Goal: Task Accomplishment & Management: Manage account settings

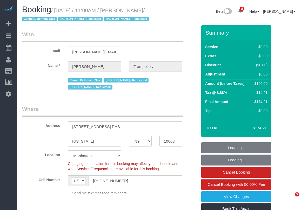
select select "NY"
select select "object:1483"
select select "1"
select select "number:59"
select select "number:72"
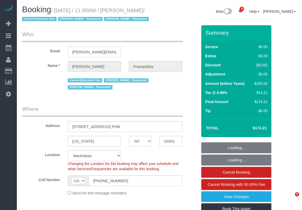
select select "number:15"
select select "number:7"
select select "string:stripe-pm_1QjVlC4VGloSiKo7wAOhglht"
select select "spot1"
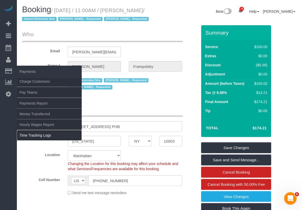
click at [37, 135] on link "Time Tracking Logs" at bounding box center [49, 135] width 65 height 10
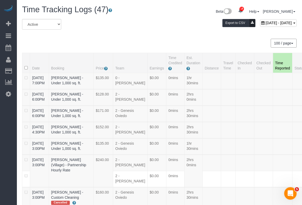
click at [130, 32] on div "All Active Archived September 15, 2025 - September 15, 2025 Export to CSV" at bounding box center [159, 26] width 283 height 15
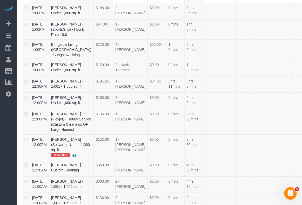
scroll to position [1279, 0]
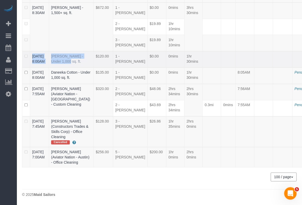
drag, startPoint x: 29, startPoint y: 96, endPoint x: 65, endPoint y: 102, distance: 36.8
click at [65, 68] on tr "09/15/2025 8:00AM Evelyn Cundy - Under 1,000 sq. ft. $120.00 1 - Mandy Williams…" at bounding box center [177, 59] width 311 height 16
copy tr "09/15/2025 8:00AM Evelyn Cundy"
drag, startPoint x: 4, startPoint y: 173, endPoint x: 21, endPoint y: 169, distance: 17.0
click at [5, 173] on div "18 Beta Your Notifications You have 0 alerts × You have 5 to charge for 09/12/2…" at bounding box center [8, 102] width 17 height 205
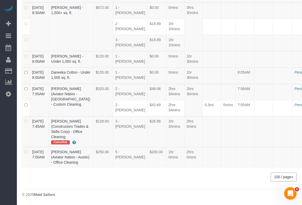
scroll to position [1214, 0]
drag, startPoint x: 30, startPoint y: 106, endPoint x: 75, endPoint y: 113, distance: 44.7
click at [75, 19] on tr "09/15/2025 8:30AM Sri Narasimhan - 1,500+ sq. ft. $672.00 1 - Julian Talavera $…" at bounding box center [177, 11] width 311 height 16
copy tr "09/15/2025 8:30AM Sri Narasimhan"
drag, startPoint x: 260, startPoint y: 164, endPoint x: 265, endPoint y: 164, distance: 4.4
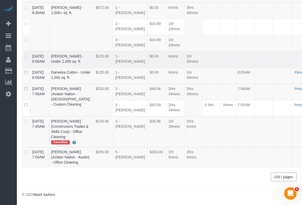
click at [273, 68] on td at bounding box center [282, 59] width 19 height 16
click at [13, 159] on div "18 Beta Your Notifications You have 0 alerts × You have 5 to charge for 09/12/2…" at bounding box center [8, 102] width 17 height 205
click at [7, 162] on div "18 Beta Your Notifications You have 0 alerts × You have 5 to charge for 09/12/2…" at bounding box center [8, 102] width 17 height 205
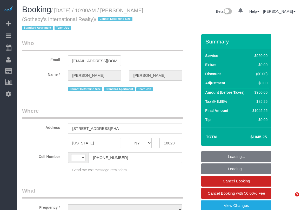
select select "NY"
select select "object:558"
select select "string:stripe-pm_1LyzvD4VGloSiKo7z6mm3lkI"
select select "number:57"
select select "number:74"
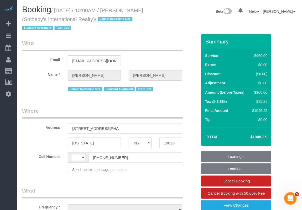
select select "number:15"
select select "number:6"
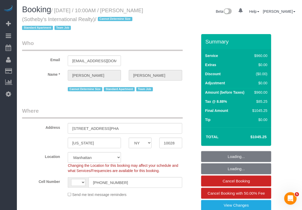
select select "string:US"
select select "object:954"
select select "spot1"
select select "360"
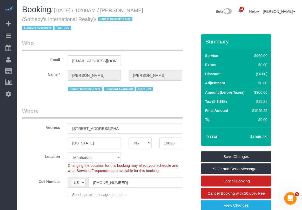
click at [150, 42] on legend "Who" at bounding box center [102, 45] width 161 height 12
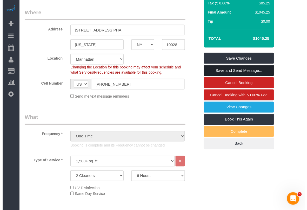
scroll to position [97, 0]
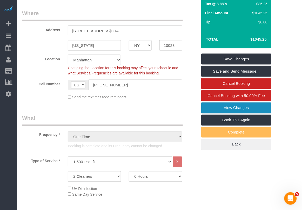
click at [230, 109] on link "View Changes" at bounding box center [236, 107] width 70 height 11
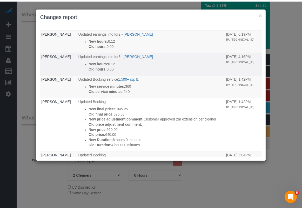
scroll to position [75, 0]
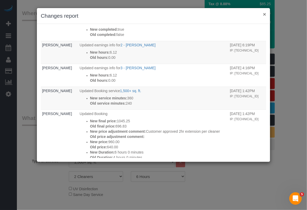
click at [263, 14] on button "×" at bounding box center [264, 13] width 3 height 5
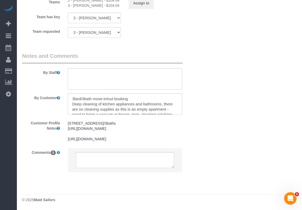
scroll to position [664, 0]
click at [99, 126] on pre "605 East 82nd Street, Apt PHA NY 10028 3beds/3baths https://www.cityrealty.com/…" at bounding box center [125, 131] width 114 height 21
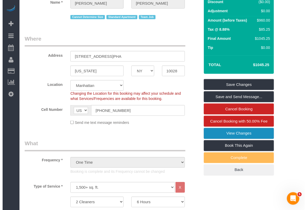
scroll to position [97, 0]
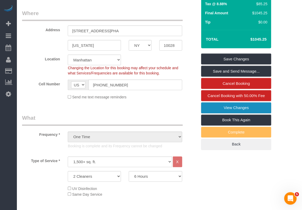
click at [225, 105] on link "View Changes" at bounding box center [236, 107] width 70 height 11
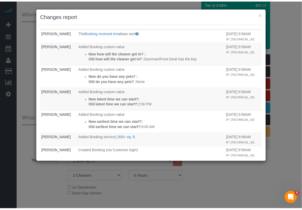
scroll to position [367, 0]
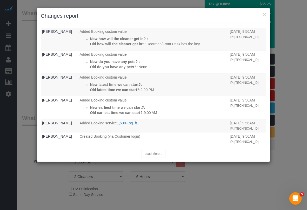
drag, startPoint x: 93, startPoint y: 156, endPoint x: 95, endPoint y: 150, distance: 6.1
click at [94, 156] on div "Load More..." at bounding box center [153, 154] width 225 height 8
drag, startPoint x: 265, startPoint y: 11, endPoint x: 94, endPoint y: 6, distance: 171.5
click at [263, 11] on button "×" at bounding box center [264, 13] width 3 height 5
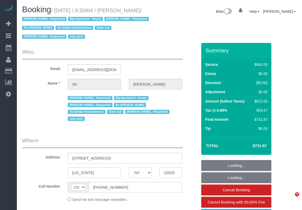
select select "NY"
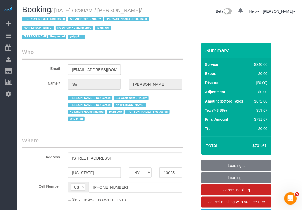
select select "object:824"
select select "3"
select select "210"
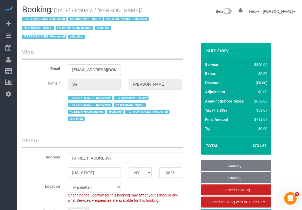
select select "object:919"
select select "string:stripe-pm_1I87dt4VGloSiKo7CuPcnWZf"
select select "number:89"
select select "number:90"
select select "number:15"
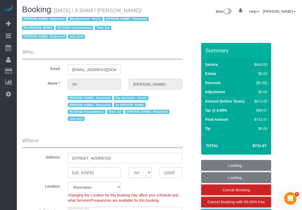
select select "number:5"
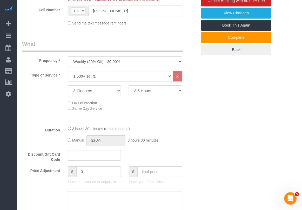
scroll to position [169, 0]
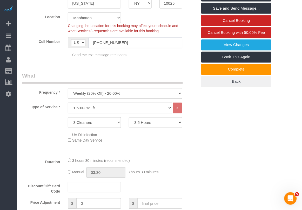
drag, startPoint x: 130, startPoint y: 38, endPoint x: 73, endPoint y: 38, distance: 56.4
click at [73, 38] on div "AF AL DZ AD AO AI AQ AG AR AM AW AU AT AZ BS BH BD BB BY BE BZ BJ BM BT BO BA B…" at bounding box center [125, 42] width 114 height 11
drag, startPoint x: 196, startPoint y: 166, endPoint x: 158, endPoint y: 115, distance: 63.1
click at [196, 165] on div "Duration 3 hours 30 minutes (recommended) Manual 03:30 3 hours 30 minutes" at bounding box center [109, 167] width 183 height 20
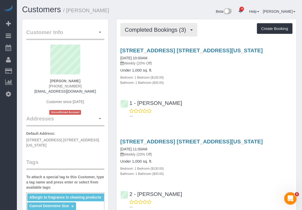
click at [179, 30] on span "Completed Bookings (3)" at bounding box center [157, 29] width 64 height 6
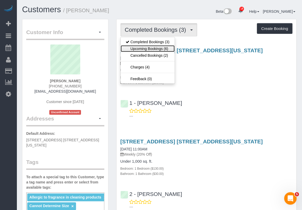
click at [158, 46] on link "Upcoming Bookings (6)" at bounding box center [148, 48] width 54 height 7
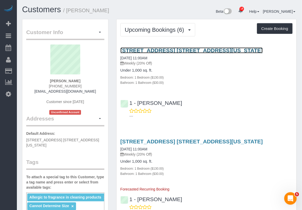
click at [179, 51] on link "7 East 85th Street, Apt. 6d, New York, NY 10028" at bounding box center [192, 50] width 143 height 6
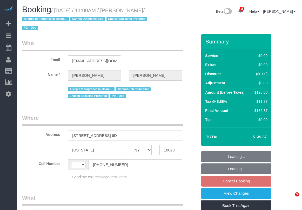
select select "NY"
select select "string:[GEOGRAPHIC_DATA]"
select select "object:794"
select select "string:stripe-pm_1RuITc4VGloSiKo7L867WxHG"
select select "1"
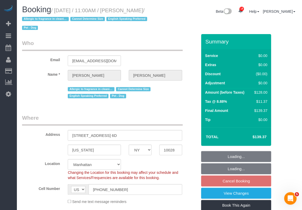
select select "spot2"
select select "number:57"
select select "number:76"
select select "number:13"
select select "number:5"
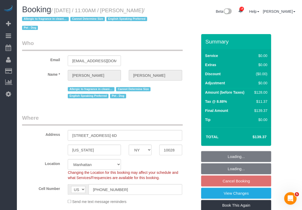
select select "object:1476"
select select "1"
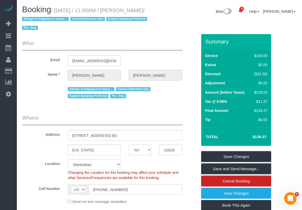
click at [32, 201] on div "Send me text message reminders" at bounding box center [109, 201] width 183 height 6
click at [188, 191] on div "Cell Number AF AL DZ AD AO AI AQ AG AR AM AW AU AT AZ BS BH BD BB BY BE BZ BJ B…" at bounding box center [109, 189] width 183 height 11
drag, startPoint x: 57, startPoint y: 10, endPoint x: 44, endPoint y: 19, distance: 15.4
click at [44, 19] on small "/ September 16, 2025 / 11:00AM / Kelly McKenna / Allergic to fragrance in clean…" at bounding box center [85, 19] width 127 height 23
copy small "September 16, 2025 / 11:00AM / Kelly McKenna"
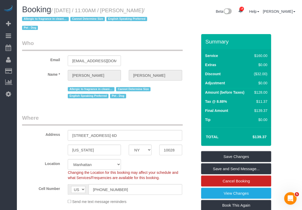
click at [171, 199] on div "Send me text message reminders" at bounding box center [125, 201] width 122 height 6
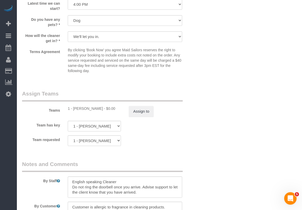
scroll to position [714, 0]
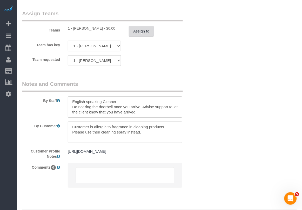
click at [142, 35] on button "Assign to" at bounding box center [141, 31] width 25 height 11
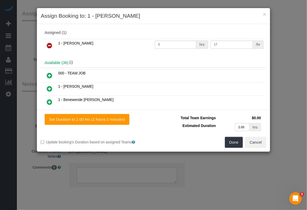
click at [52, 44] on link at bounding box center [49, 46] width 12 height 10
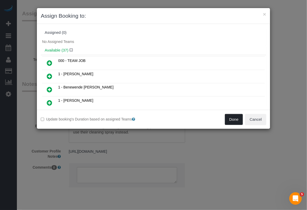
click at [238, 120] on button "Done" at bounding box center [234, 119] width 18 height 11
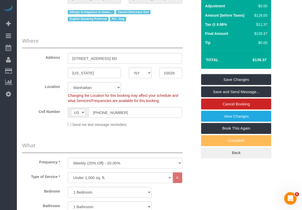
scroll to position [0, 0]
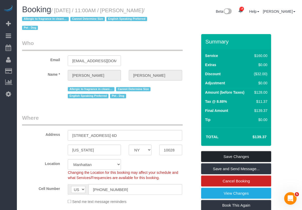
click at [233, 156] on link "Save Changes" at bounding box center [236, 156] width 70 height 11
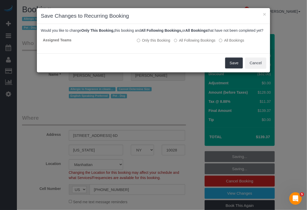
click at [174, 206] on div "× Save Changes to Recurring Booking Would you like to change Only This Booking,…" at bounding box center [153, 105] width 307 height 210
click at [260, 65] on button "Cancel" at bounding box center [255, 62] width 21 height 11
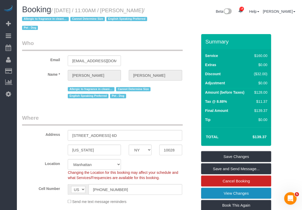
click at [226, 190] on link "View Changes" at bounding box center [236, 193] width 70 height 11
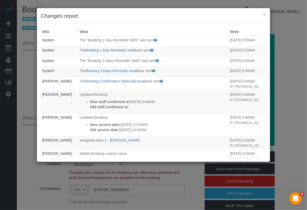
click at [164, 200] on div "× Changes report Who What When System The "Booking 1 Day Reminder SMS" was sent…" at bounding box center [153, 105] width 307 height 210
drag, startPoint x: 145, startPoint y: 142, endPoint x: 110, endPoint y: 141, distance: 34.3
click at [110, 141] on p "Assigned team: 1 - Berdina Philistin" at bounding box center [154, 139] width 148 height 5
copy link "Berdina Philistin"
click at [163, 198] on div "× Changes report Who What When System The "Booking 1 Day Reminder SMS" was sent…" at bounding box center [153, 105] width 307 height 210
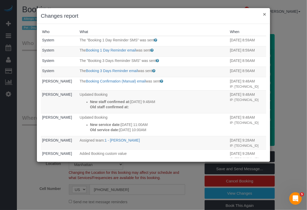
click at [265, 12] on button "×" at bounding box center [264, 13] width 3 height 5
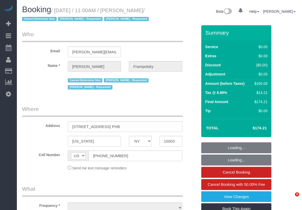
select select "NY"
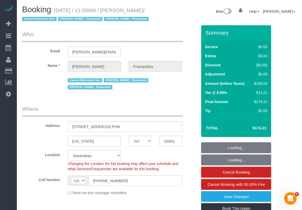
select select "string:stripe-pm_1QjVlC4VGloSiKo7wAOhglht"
select select "1"
select select "object:1327"
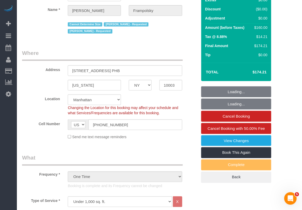
select select "spot1"
select select "number:59"
select select "number:72"
select select "number:15"
select select "number:7"
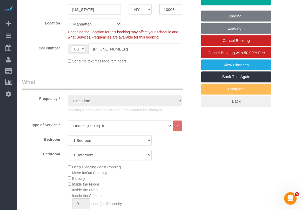
select select "1"
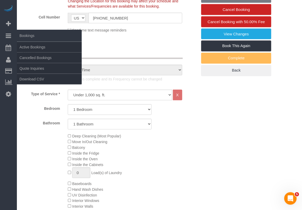
select select "object:1522"
click at [45, 45] on link "Active Bookings" at bounding box center [49, 47] width 65 height 10
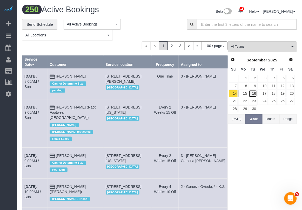
click at [252, 93] on link "16" at bounding box center [253, 93] width 9 height 7
click at [257, 50] on button "All Teams" at bounding box center [262, 46] width 69 height 11
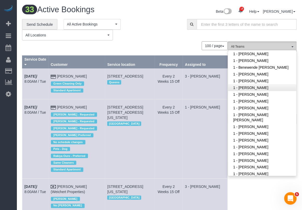
scroll to position [65, 0]
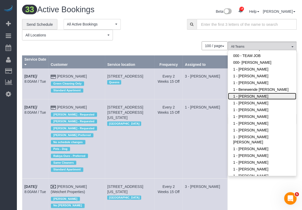
click at [251, 99] on link "1 - Berdina Philistin" at bounding box center [262, 96] width 68 height 7
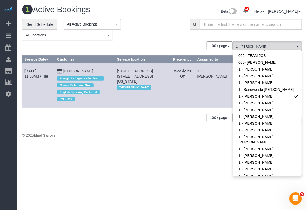
click at [151, 34] on div "**********" at bounding box center [102, 30] width 160 height 22
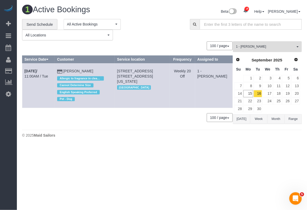
click at [137, 193] on body "18 Beta Your Notifications You have 0 alerts × You have 5 to charge for 09/12/2…" at bounding box center [153, 105] width 307 height 210
click at [27, 71] on b "Sep 16th" at bounding box center [30, 71] width 12 height 4
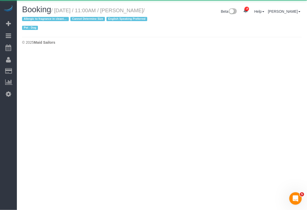
select select "NY"
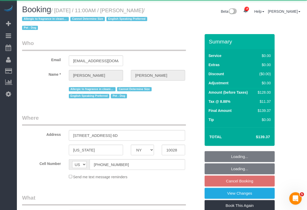
select select "object:5206"
select select "string:stripe-pm_1RuITc4VGloSiKo7L867WxHG"
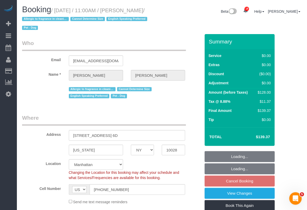
select select "object:5318"
select select "spot7"
select select "1"
select select "number:57"
select select "number:76"
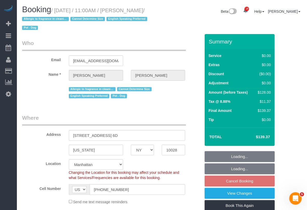
select select "number:13"
select select "number:5"
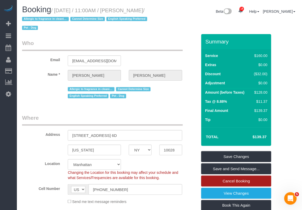
click at [238, 180] on link "Cancel Booking" at bounding box center [236, 180] width 70 height 11
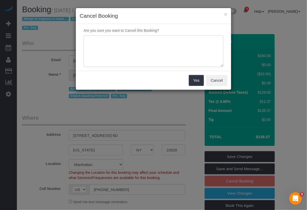
drag, startPoint x: 128, startPoint y: 49, endPoint x: 130, endPoint y: 47, distance: 3.4
click at [128, 49] on textarea at bounding box center [154, 51] width 140 height 32
type textarea "client initiated | unexpected travel plans"
click at [190, 80] on button "Yes" at bounding box center [196, 80] width 15 height 11
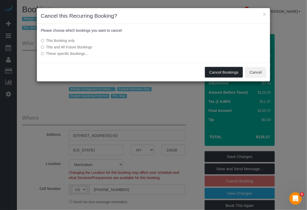
click at [217, 72] on button "Cancel Bookings" at bounding box center [224, 72] width 38 height 11
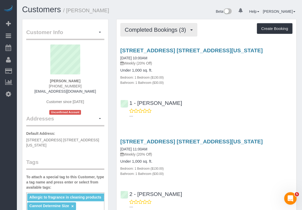
click at [166, 24] on button "Completed Bookings (3)" at bounding box center [159, 29] width 77 height 13
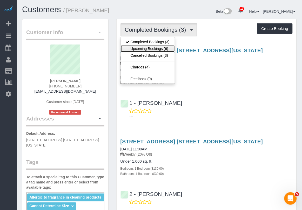
click at [156, 49] on link "Upcoming Bookings (6)" at bounding box center [148, 48] width 54 height 7
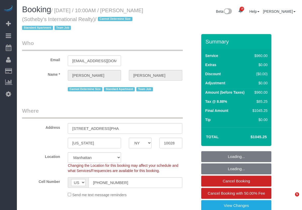
select select "NY"
select select "number:57"
select select "number:74"
select select "number:15"
select select "number:6"
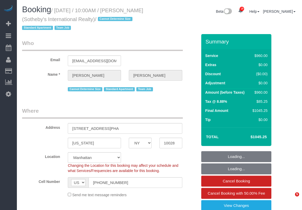
select select "object:963"
select select "360"
select select "spot1"
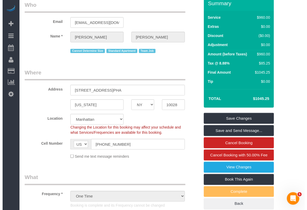
scroll to position [65, 0]
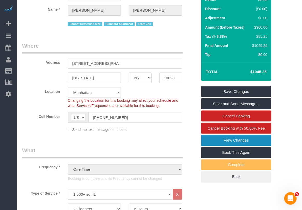
click at [232, 140] on link "View Changes" at bounding box center [236, 140] width 70 height 11
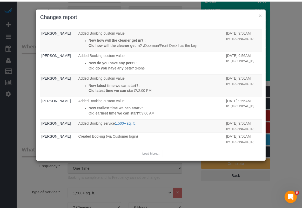
scroll to position [367, 0]
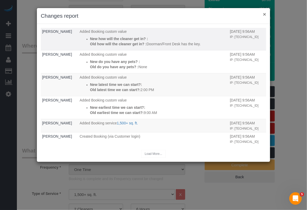
drag, startPoint x: 264, startPoint y: 14, endPoint x: 246, endPoint y: 21, distance: 19.1
click at [264, 14] on button "×" at bounding box center [264, 13] width 3 height 5
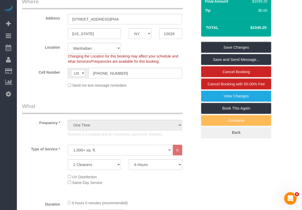
scroll to position [97, 0]
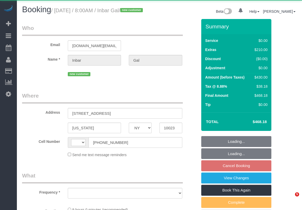
select select "NY"
select select "object:538"
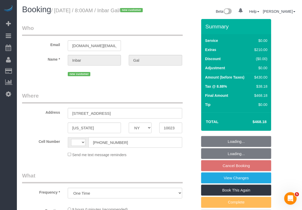
select select "string:stripe-pm_1S7bXH4VGloSiKo78CYEghu1"
select select "string:[GEOGRAPHIC_DATA]"
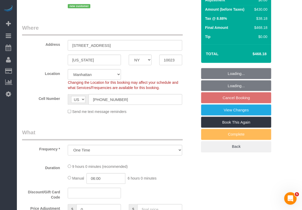
select select "2"
select select "number:89"
select select "number:90"
select select "number:14"
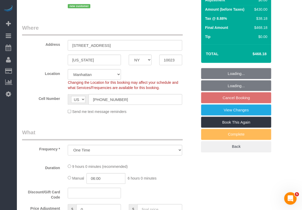
select select "number:7"
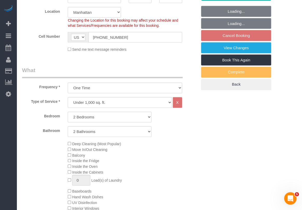
select select "object:1044"
select select "spot1"
select select "2"
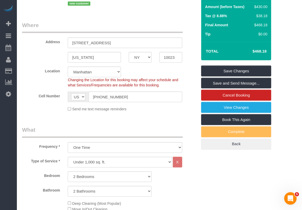
scroll to position [65, 0]
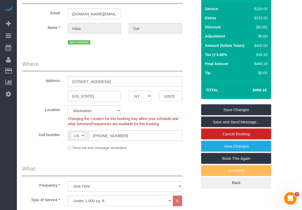
scroll to position [0, 0]
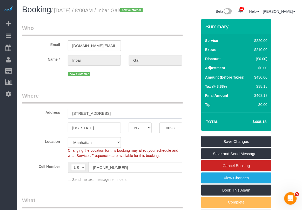
click at [102, 118] on input "[STREET_ADDRESS]" at bounding box center [125, 113] width 114 height 11
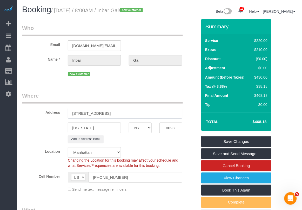
drag, startPoint x: 91, startPoint y: 122, endPoint x: 68, endPoint y: 123, distance: 23.9
click at [68, 118] on div "[STREET_ADDRESS]" at bounding box center [125, 113] width 122 height 11
click at [126, 118] on input "[STREET_ADDRESS]" at bounding box center [125, 113] width 114 height 11
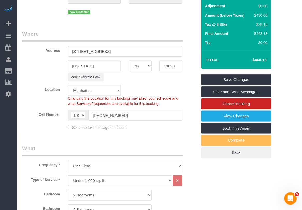
scroll to position [65, 0]
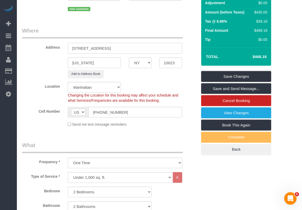
type input "[STREET_ADDRESS]"
click at [169, 68] on input "10023" at bounding box center [170, 62] width 23 height 11
drag, startPoint x: 133, startPoint y: 51, endPoint x: 59, endPoint y: 52, distance: 74.0
click at [34, 50] on div "Address [STREET_ADDRESS]" at bounding box center [109, 40] width 183 height 27
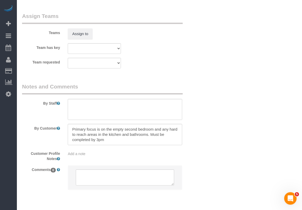
scroll to position [740, 0]
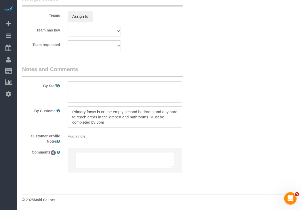
click at [106, 140] on div "Customer Profile Notes Add a note" at bounding box center [109, 137] width 183 height 12
click at [77, 134] on span "Add a note" at bounding box center [77, 136] width 18 height 4
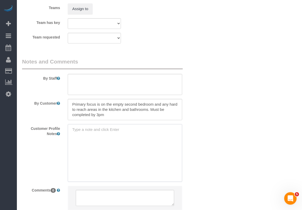
paste textarea "2beds/2baths 993 SF [URL][DOMAIN_NAME][PERSON_NAME]?"
type textarea "2beds/2baths 993 SF [URL][DOMAIN_NAME][PERSON_NAME]?"
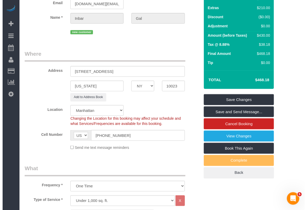
scroll to position [0, 0]
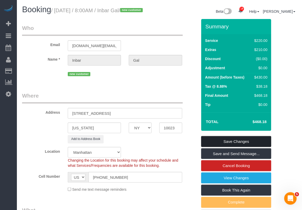
click at [223, 147] on link "Save Changes" at bounding box center [236, 141] width 70 height 11
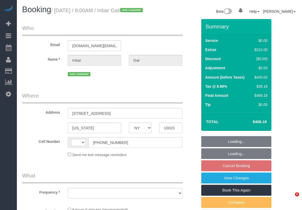
select select "NY"
select select "string:[GEOGRAPHIC_DATA]"
select select "object:785"
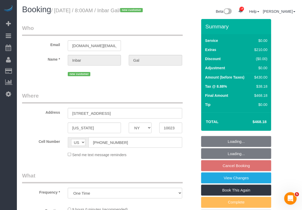
select select "string:stripe-pm_1S7bXH4VGloSiKo78CYEghu1"
select select "2"
select select "spot1"
select select "number:89"
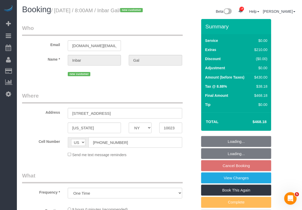
select select "number:90"
select select "number:14"
select select "number:7"
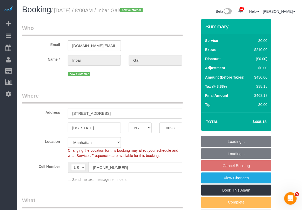
drag, startPoint x: 130, startPoint y: 8, endPoint x: 153, endPoint y: 9, distance: 22.3
click at [144, 9] on small "/ September 18, 2025 / 8:00AM / Inbar Gal / new customer" at bounding box center [97, 11] width 93 height 6
select select "object:1465"
select select "2"
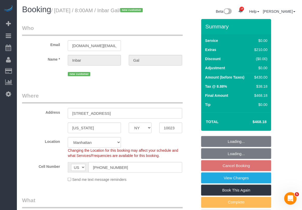
copy small "Inbar Gal"
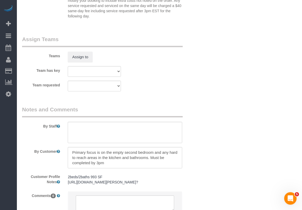
scroll to position [584, 0]
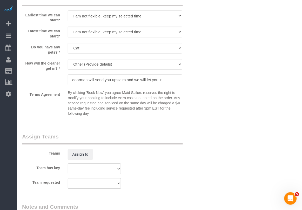
click at [141, 189] on div "Team requested 000- Donna Mercado 000 - Partnerships 000 - TEAM JOB 0 - Delilah…" at bounding box center [109, 183] width 183 height 11
click at [194, 189] on div "Team requested 000- Donna Mercado 000 - Partnerships 000 - TEAM JOB 0 - Delilah…" at bounding box center [109, 183] width 183 height 11
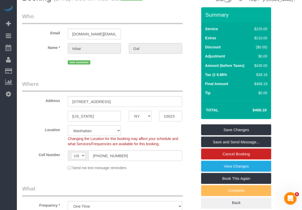
scroll to position [0, 0]
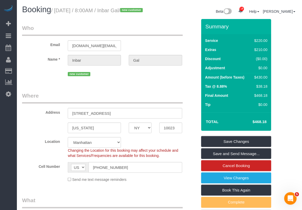
drag, startPoint x: 162, startPoint y: 193, endPoint x: 165, endPoint y: 190, distance: 3.7
drag, startPoint x: 157, startPoint y: 193, endPoint x: 160, endPoint y: 180, distance: 12.6
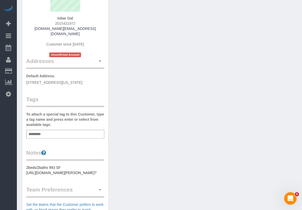
scroll to position [65, 0]
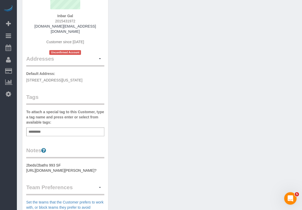
click at [72, 128] on div "Add a tag" at bounding box center [65, 131] width 78 height 9
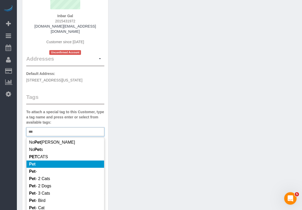
scroll to position [32, 0]
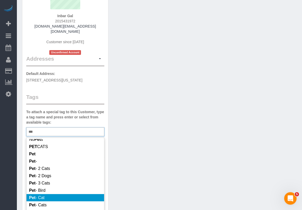
type input "***"
click at [52, 196] on li "Pet - Cat" at bounding box center [65, 197] width 78 height 7
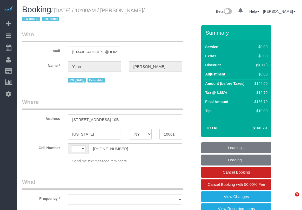
select select "NY"
select select "string:[GEOGRAPHIC_DATA]"
select select "object:801"
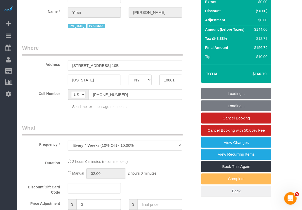
select select "string:stripe-pm_1PSAjF4VGloSiKo7RDmlyOAP"
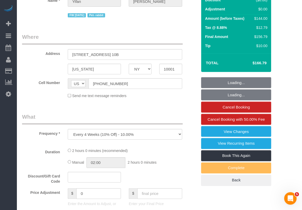
select select "1"
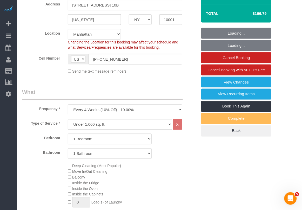
select select "object:1063"
select select "spot1"
select select "number:89"
select select "number:90"
select select "number:15"
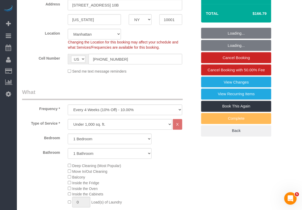
select select "number:6"
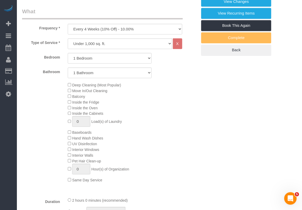
select select "1"
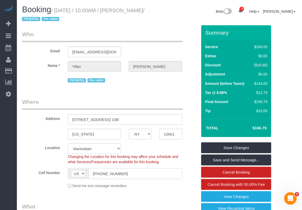
drag, startPoint x: 123, startPoint y: 173, endPoint x: 78, endPoint y: 174, distance: 44.7
click at [78, 174] on div "AF AL DZ AD AO AI AQ AG AR AM AW AU AT AZ BS BH BD BB BY BE BZ BJ BM BT BO BA B…" at bounding box center [125, 173] width 114 height 11
drag, startPoint x: 71, startPoint y: 119, endPoint x: 110, endPoint y: 119, distance: 39.0
click at [110, 119] on input "[STREET_ADDRESS] 10B" at bounding box center [125, 119] width 114 height 11
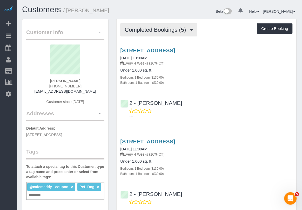
click at [176, 28] on span "Completed Bookings (5)" at bounding box center [157, 29] width 64 height 6
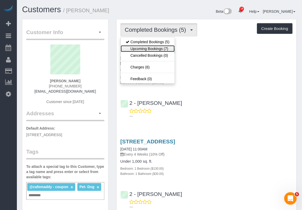
click at [161, 47] on link "Upcoming Bookings (7)" at bounding box center [148, 48] width 54 height 7
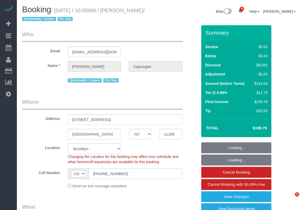
select select "NY"
select select "1"
select select "spot1"
select select "number:60"
select select "number:73"
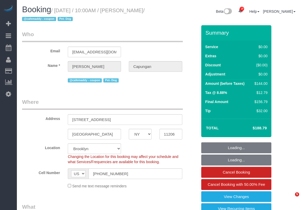
select select "number:13"
select select "number:5"
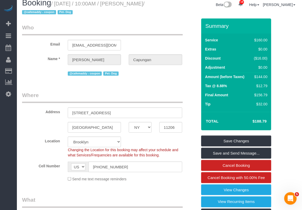
scroll to position [6, 0]
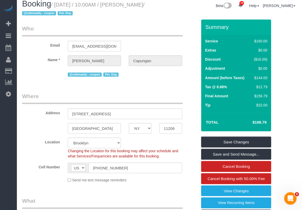
click at [145, 197] on legend "What" at bounding box center [102, 203] width 161 height 12
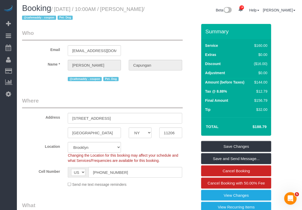
scroll to position [0, 0]
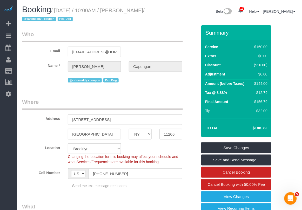
drag, startPoint x: 55, startPoint y: 11, endPoint x: 45, endPoint y: 20, distance: 13.2
click at [45, 20] on small "/ [DATE] / 10:00AM / [PERSON_NAME] / @cafemaddy - coupon Pet- Dog" at bounding box center [83, 15] width 123 height 15
copy small "[DATE] / 10:00AM / [PERSON_NAME]"
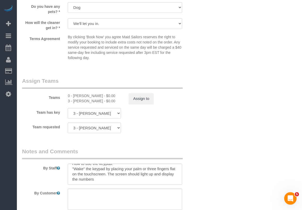
scroll to position [649, 0]
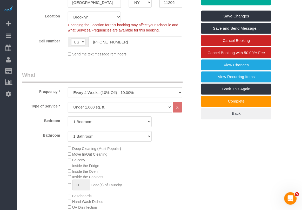
scroll to position [0, 0]
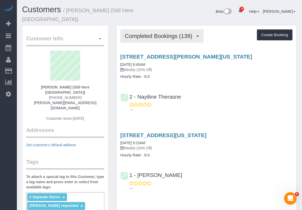
click at [170, 33] on span "Completed Bookings (139)" at bounding box center [160, 36] width 70 height 6
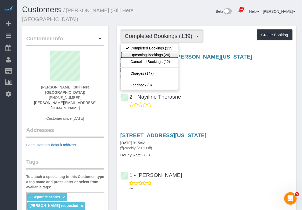
click at [159, 51] on link "Upcoming Bookings (20)" at bounding box center [150, 54] width 58 height 7
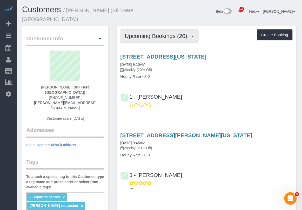
click at [177, 33] on span "Upcoming Bookings (20)" at bounding box center [157, 36] width 65 height 6
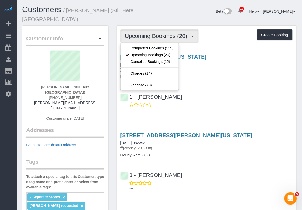
click at [206, 66] on div "905 Madison Avenue, New York, NY 10021 09/15/2025 9:15AM Weekly (20% Off) Hourl…" at bounding box center [207, 66] width 180 height 25
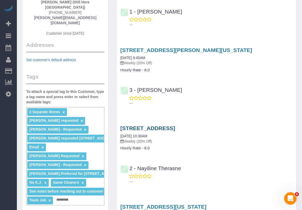
scroll to position [97, 0]
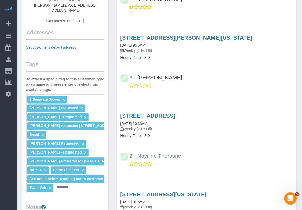
drag, startPoint x: 186, startPoint y: 149, endPoint x: 138, endPoint y: 150, distance: 47.8
click at [138, 150] on div "2 - Nayiline Therasne ---" at bounding box center [207, 159] width 180 height 23
copy link "Nayiline Therasne"
click at [180, 204] on p "Weekly (20% Off)" at bounding box center [207, 206] width 172 height 5
click at [161, 113] on link "170 Wythe Avenue, Brooklyn, NY 11249" at bounding box center [148, 116] width 55 height 6
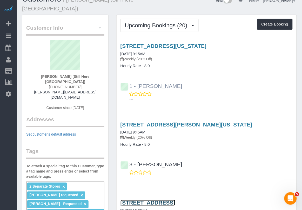
scroll to position [0, 0]
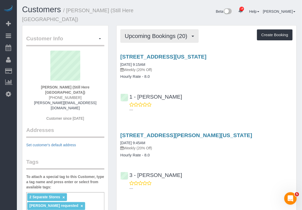
click at [174, 33] on span "Upcoming Bookings (20)" at bounding box center [157, 36] width 65 height 6
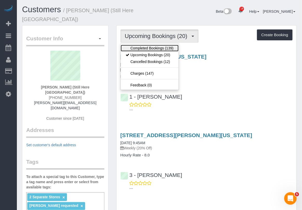
drag, startPoint x: 159, startPoint y: 41, endPoint x: 165, endPoint y: 42, distance: 6.4
click at [159, 45] on link "Completed Bookings (139)" at bounding box center [150, 48] width 58 height 7
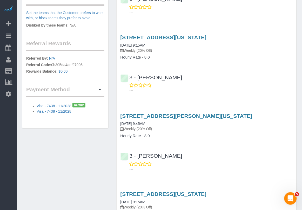
scroll to position [422, 0]
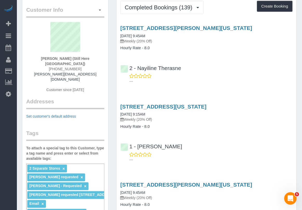
scroll to position [0, 0]
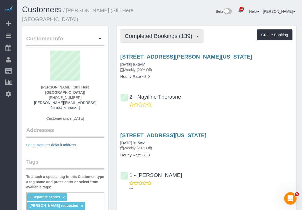
drag, startPoint x: 169, startPoint y: 32, endPoint x: 174, endPoint y: 35, distance: 5.5
click at [170, 33] on span "Completed Bookings (139)" at bounding box center [160, 36] width 70 height 6
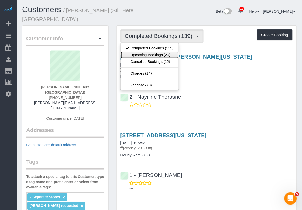
drag, startPoint x: 155, startPoint y: 49, endPoint x: 151, endPoint y: 54, distance: 5.9
click at [155, 51] on link "Upcoming Bookings (20)" at bounding box center [150, 54] width 58 height 7
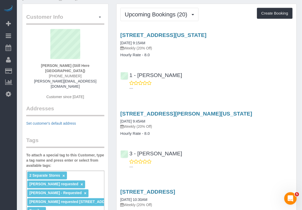
scroll to position [65, 0]
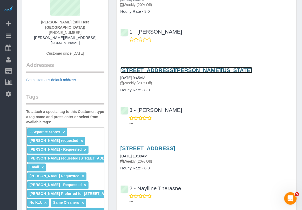
click at [151, 67] on link "268 Elizabeth Street, New York, NY 10012" at bounding box center [187, 70] width 132 height 6
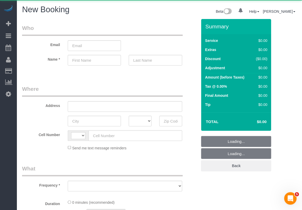
select select "string:[GEOGRAPHIC_DATA]"
select select "object:724"
select select "number:89"
select select "number:90"
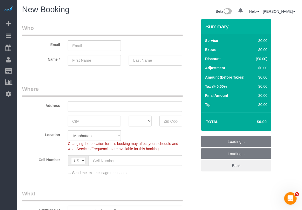
select select "object:1425"
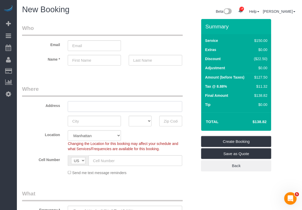
click at [90, 104] on input "text" at bounding box center [125, 106] width 114 height 11
drag, startPoint x: 113, startPoint y: 101, endPoint x: 112, endPoint y: 104, distance: 3.7
click at [112, 104] on div "Address 30 5th Avenue cr" at bounding box center [109, 98] width 183 height 27
click at [112, 105] on input "30 5th Avenue cr" at bounding box center [125, 106] width 114 height 11
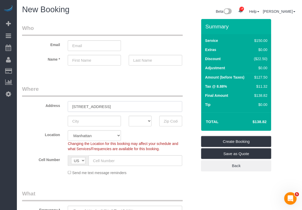
type input "30 5th Avenue Apt 8E"
click at [99, 121] on input "text" at bounding box center [94, 121] width 53 height 11
drag, startPoint x: 115, startPoint y: 107, endPoint x: 26, endPoint y: 109, distance: 88.8
click at [22, 108] on div "Address 30 5th Avenue Apt 8E" at bounding box center [109, 98] width 183 height 27
click at [168, 116] on input "text" at bounding box center [170, 121] width 23 height 11
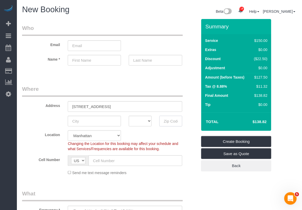
paste input "10011"
type input "10011"
click at [94, 122] on input "text" at bounding box center [94, 121] width 53 height 11
type input "[US_STATE]"
click at [148, 120] on select "AK AL AR AZ CA CO CT DC DE FL GA HI IA ID IL IN KS KY LA MA MD ME MI MN MO MS M…" at bounding box center [140, 121] width 23 height 11
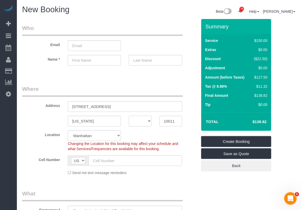
select select "NY"
paste input "hwdub36@gmail.com"
drag, startPoint x: 102, startPoint y: 43, endPoint x: 94, endPoint y: 58, distance: 17.0
click at [94, 57] on sui-booking-customer "Email hwdub36@gmail.com Name *" at bounding box center [109, 47] width 175 height 46
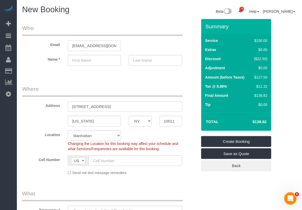
type input "[EMAIL_ADDRESS][DOMAIN_NAME]"
click at [94, 59] on input "text" at bounding box center [94, 60] width 53 height 11
type input "[PERSON_NAME]"
type input "Dubois"
drag, startPoint x: 131, startPoint y: 161, endPoint x: 135, endPoint y: 158, distance: 4.4
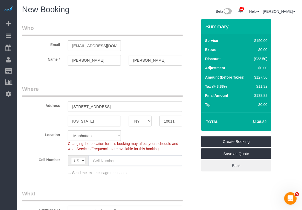
click at [131, 161] on input "text" at bounding box center [135, 160] width 93 height 11
drag, startPoint x: 102, startPoint y: 160, endPoint x: 116, endPoint y: 159, distance: 14.0
click at [103, 160] on input "text" at bounding box center [135, 160] width 93 height 11
click at [132, 161] on input "text" at bounding box center [135, 160] width 93 height 11
type input "[PHONE_NUMBER]"
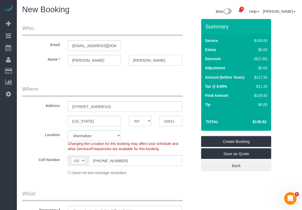
click at [138, 59] on input "Dubois" at bounding box center [155, 60] width 53 height 11
click at [141, 59] on input "Du bois" at bounding box center [155, 60] width 53 height 11
type input "Du Bois"
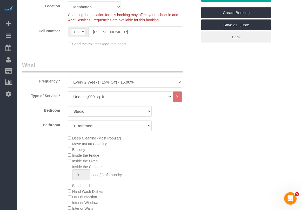
scroll to position [130, 0]
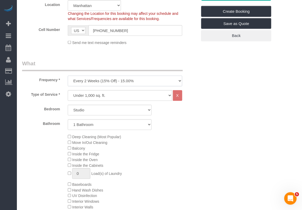
click at [155, 81] on select "One Time Weekly (20% Off) - 20.00% Every 2 Weeks (15% Off) - 15.00% Every 4 Wee…" at bounding box center [125, 81] width 114 height 11
select select "object:1426"
click at [68, 76] on select "One Time Weekly (20% Off) - 20.00% Every 2 Weeks (15% Off) - 15.00% Every 4 Wee…" at bounding box center [125, 81] width 114 height 11
click at [142, 94] on select "Under 1,000 sq. ft. 1,001 - 1,500 sq. ft. 1,500+ sq. ft. Custom Cleaning Office…" at bounding box center [120, 95] width 104 height 11
select select "213"
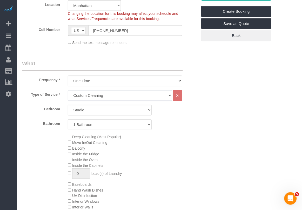
click at [68, 90] on select "Under 1,000 sq. ft. 1,001 - 1,500 sq. ft. 1,500+ sq. ft. Custom Cleaning Office…" at bounding box center [120, 95] width 104 height 11
select select "1"
select select "120"
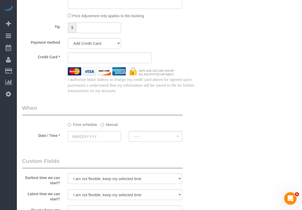
scroll to position [390, 0]
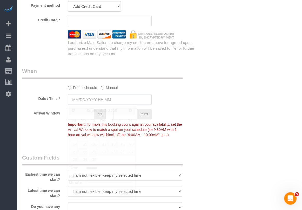
click at [100, 101] on input "text" at bounding box center [110, 99] width 84 height 11
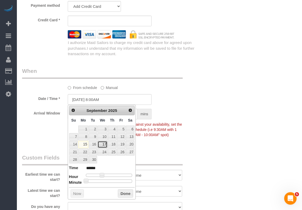
click at [103, 145] on link "17" at bounding box center [103, 144] width 10 height 7
type input "09/17/2025 10:00AM"
type input "*******"
drag, startPoint x: 102, startPoint y: 176, endPoint x: 107, endPoint y: 176, distance: 4.7
click at [107, 176] on span at bounding box center [106, 175] width 5 height 5
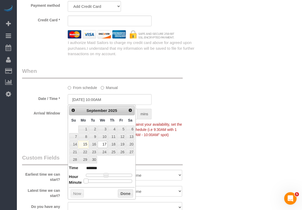
type input "09/17/2025 10:05AM"
type input "*******"
type input "09/17/2025 10:10AM"
type input "*******"
type input "09/17/2025 10:15AM"
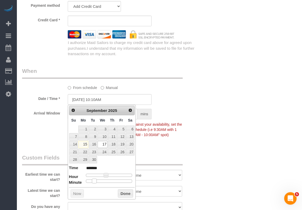
type input "*******"
type input "09/17/2025 10:20AM"
type input "*******"
type input "09/17/2025 10:25AM"
type input "*******"
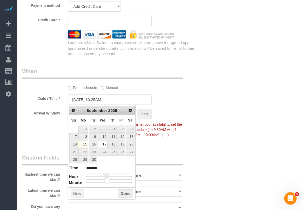
type input "[DATE] 10:30AM"
type input "*******"
drag, startPoint x: 87, startPoint y: 181, endPoint x: 111, endPoint y: 180, distance: 24.2
click at [111, 180] on span at bounding box center [111, 180] width 5 height 5
click at [123, 195] on button "Done" at bounding box center [125, 193] width 15 height 8
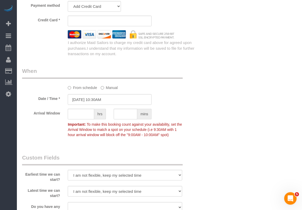
click at [201, 99] on div "Date / Time * 09/17/2025 10:30AM" at bounding box center [109, 99] width 183 height 11
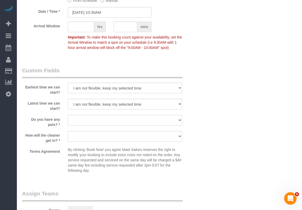
scroll to position [519, 0]
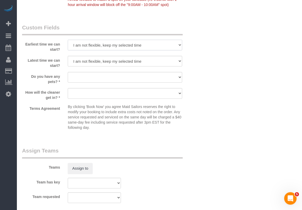
click at [179, 45] on select "I am not flexible, keep my selected time 8:00 AM 9:00 AM 10:00 AM 11:00 AM 12:0…" at bounding box center [125, 45] width 114 height 11
select select "number:59"
click at [68, 40] on select "I am not flexible, keep my selected time 8:00 AM 9:00 AM 10:00 AM 11:00 AM 12:0…" at bounding box center [125, 45] width 114 height 11
click at [151, 62] on select "I am not flexible, keep my selected time 8:00 AM 9:00 AM 10:00 AM 11:00 AM 12:0…" at bounding box center [125, 61] width 114 height 11
select select "number:75"
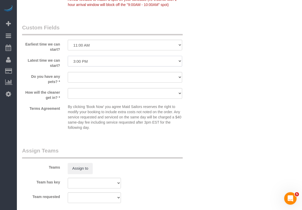
click at [68, 56] on select "I am not flexible, keep my selected time 8:00 AM 9:00 AM 10:00 AM 11:00 AM 12:0…" at bounding box center [125, 61] width 114 height 11
click at [94, 46] on select "I am not flexible, keep my selected time 8:00 AM 9:00 AM 10:00 AM 11:00 AM 12:0…" at bounding box center [125, 45] width 114 height 11
click at [103, 44] on select "I am not flexible, keep my selected time 8:00 AM 9:00 AM 10:00 AM 11:00 AM 12:0…" at bounding box center [125, 45] width 114 height 11
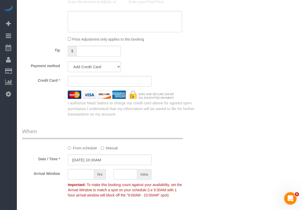
scroll to position [330, 0]
click at [215, 59] on div "Who Email hwdub36@gmail.com Name * Helen Du Bois Where Address 30 5th Avenue Ap…" at bounding box center [159, 86] width 275 height 794
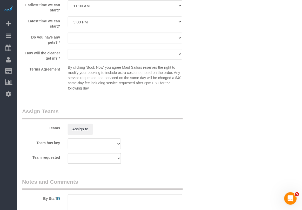
scroll to position [622, 0]
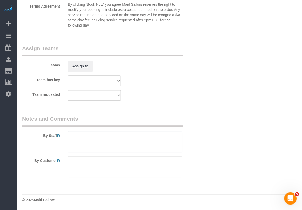
click at [150, 136] on textarea at bounding box center [125, 141] width 114 height 21
click at [144, 165] on textarea at bounding box center [125, 166] width 114 height 21
type textarea "-"
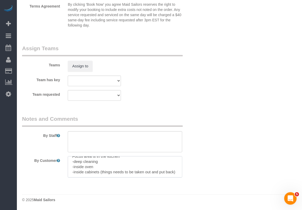
scroll to position [16, 0]
click at [101, 169] on textarea at bounding box center [125, 166] width 114 height 21
click at [92, 169] on textarea at bounding box center [125, 166] width 114 height 21
click at [88, 167] on textarea at bounding box center [125, 166] width 114 height 21
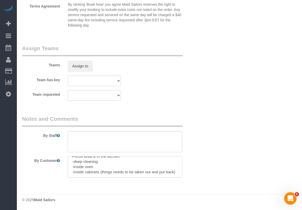
click at [145, 169] on textarea at bounding box center [125, 166] width 114 height 21
click at [113, 168] on textarea at bounding box center [125, 166] width 114 height 21
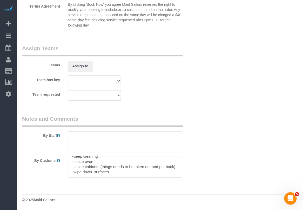
scroll to position [18, 0]
type textarea "Focus area is in the kitchen -deep cleaning -inside oven -inside cabinets (thin…"
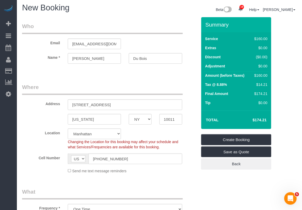
scroll to position [0, 0]
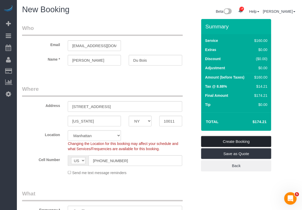
click at [236, 139] on link "Create Booking" at bounding box center [236, 141] width 70 height 11
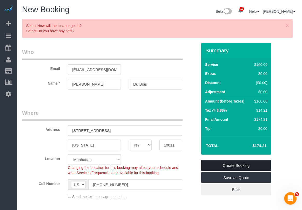
scroll to position [567, 0]
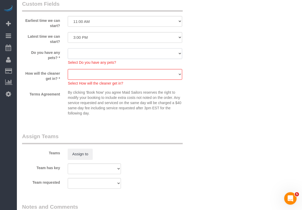
click at [115, 54] on select "Dog Cat None" at bounding box center [125, 53] width 114 height 11
select select "number:15"
click at [68, 48] on select "Dog Cat None" at bounding box center [125, 53] width 114 height 11
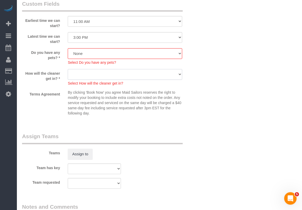
click at [94, 76] on select "We'll let you in. Doorman/Front Desk has the key. Other (Provide details)" at bounding box center [125, 74] width 114 height 11
select select "number:5"
click at [68, 69] on select "We'll let you in. Doorman/Front Desk has the key. Other (Provide details)" at bounding box center [125, 74] width 114 height 11
click at [198, 81] on div "How will the cleaner get in? * We'll let you in. Doorman/Front Desk has the key…" at bounding box center [109, 77] width 183 height 17
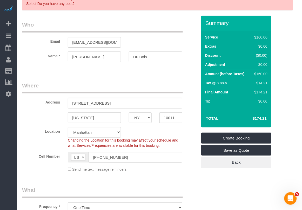
scroll to position [15, 0]
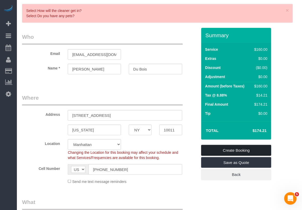
click at [223, 149] on link "Create Booking" at bounding box center [236, 150] width 70 height 11
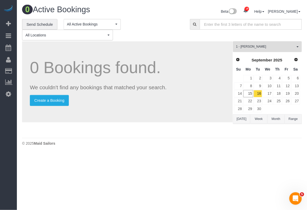
drag, startPoint x: 172, startPoint y: 199, endPoint x: 174, endPoint y: 182, distance: 16.8
click at [172, 199] on body "19 Beta Your Notifications You have 0 alerts × You have 1 to charge for 09/14/2…" at bounding box center [153, 105] width 307 height 210
drag, startPoint x: 183, startPoint y: 189, endPoint x: 185, endPoint y: 177, distance: 11.5
click at [184, 189] on body "19 Beta Your Notifications You have 0 alerts × You have 1 to charge for 09/14/2…" at bounding box center [153, 105] width 307 height 210
click at [192, 199] on body "19 Beta Your Notifications You have 0 alerts × You have 1 to charge for 09/14/2…" at bounding box center [153, 105] width 307 height 210
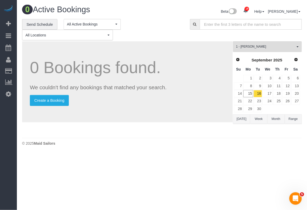
click at [174, 195] on body "19 Beta Your Notifications You have 0 alerts × You have 1 to charge for 09/14/2…" at bounding box center [153, 105] width 307 height 210
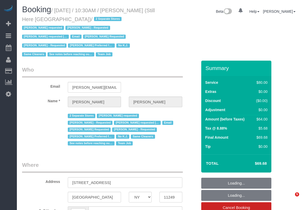
select select "NY"
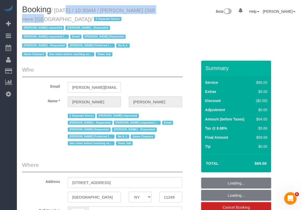
select select "string:[GEOGRAPHIC_DATA]"
select select "object:839"
select select "number:89"
select select "number:90"
select select "number:15"
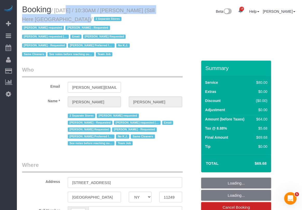
select select "number:5"
select select "string:stripe-pm_1Oyz8t4VGloSiKo71skqOF54"
select select "object:1542"
drag, startPoint x: 58, startPoint y: 9, endPoint x: 110, endPoint y: 16, distance: 52.7
click at [110, 16] on h1 "Booking / [DATE] / 10:30AM / [PERSON_NAME] (Still Here [GEOGRAPHIC_DATA]) / 2 S…" at bounding box center [88, 31] width 133 height 53
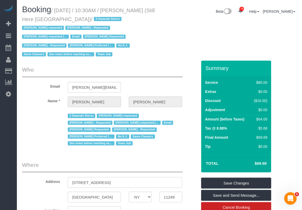
drag, startPoint x: 110, startPoint y: 178, endPoint x: 60, endPoint y: 177, distance: 50.1
click at [60, 177] on div "Address [STREET_ADDRESS]" at bounding box center [109, 174] width 183 height 27
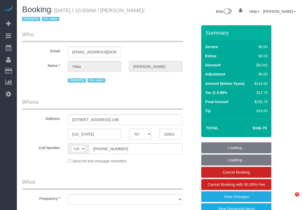
select select "NY"
select select "string:stripe-pm_1PSAjF4VGloSiKo7RDmlyOAP"
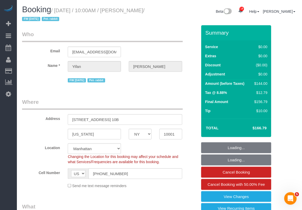
select select "1"
select select "number:89"
select select "number:90"
select select "number:15"
select select "number:6"
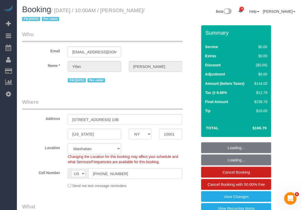
select select "object:1099"
select select "spot1"
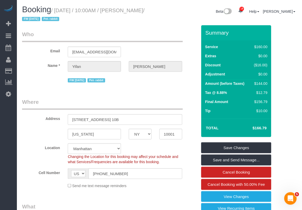
click at [121, 85] on fieldset "Who Email [EMAIL_ADDRESS][DOMAIN_NAME] Name * [GEOGRAPHIC_DATA][PERSON_NAME] FW…" at bounding box center [109, 58] width 175 height 57
click at [73, 80] on span "FW [DATE]" at bounding box center [77, 80] width 18 height 4
click at [85, 80] on span "FW [DATE]" at bounding box center [77, 80] width 18 height 4
click at [121, 80] on div "FW [DATE] Pet- rabbit" at bounding box center [125, 80] width 114 height 8
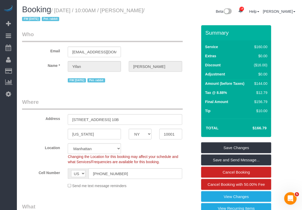
click at [168, 20] on div "Booking / [DATE] / 10:00AM / [PERSON_NAME] / FW [DATE] Pet- rabbit Beta 19 Your…" at bounding box center [159, 15] width 283 height 20
drag, startPoint x: 134, startPoint y: 121, endPoint x: 63, endPoint y: 122, distance: 70.6
click at [63, 122] on div "Address [STREET_ADDRESS] 10B" at bounding box center [109, 111] width 183 height 27
paste input "620 West 42nd Street Apt S58D"
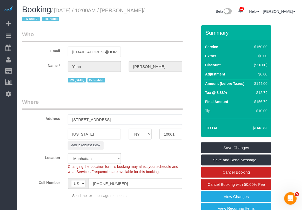
type input "620 West 42nd Street Apt S58D"
drag, startPoint x: 134, startPoint y: 11, endPoint x: 34, endPoint y: 20, distance: 99.9
click at [34, 20] on small "/ September 15, 2025 / 10:00AM / Yifan Zhao / FW 08/04/2024 Pet- rabbit" at bounding box center [83, 15] width 123 height 15
copy small "[PERSON_NAME]"
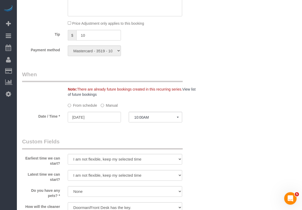
scroll to position [487, 0]
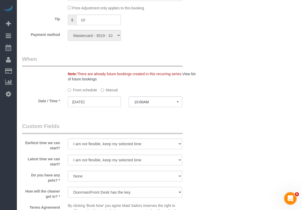
click at [114, 90] on label "Manual" at bounding box center [109, 88] width 17 height 7
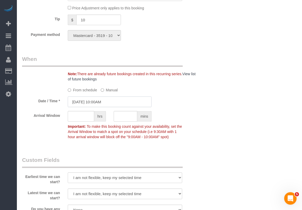
click at [103, 103] on input "09/15/2025 10:00AM" at bounding box center [110, 101] width 84 height 11
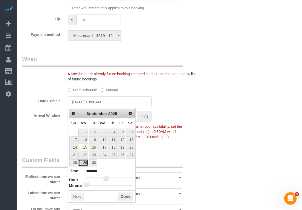
click at [83, 163] on link "29" at bounding box center [83, 162] width 10 height 7
type input "09/29/2025 11:00AM"
type input "*******"
type input "09/29/2025 12:00PM"
type input "*******"
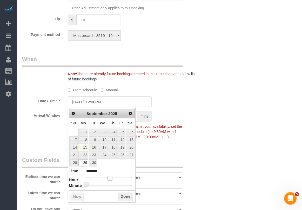
drag, startPoint x: 105, startPoint y: 178, endPoint x: 109, endPoint y: 178, distance: 3.9
click at [109, 178] on span at bounding box center [110, 178] width 5 height 5
type input "09/29/2025 11:00AM"
type input "*******"
click at [108, 178] on span at bounding box center [108, 178] width 5 height 5
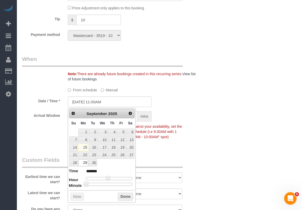
click at [184, 126] on p "Important: To make this booking count against your availability, set the Arriva…" at bounding box center [125, 131] width 122 height 17
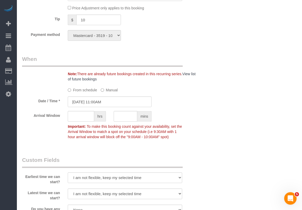
scroll to position [519, 0]
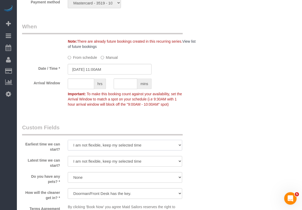
drag, startPoint x: 168, startPoint y: 145, endPoint x: 165, endPoint y: 145, distance: 2.6
click at [168, 145] on select "I am not flexible, keep my selected time 8:00 AM 9:00 AM 10:00 AM 11:00 AM 12:0…" at bounding box center [125, 145] width 114 height 11
select select "number:59"
click at [68, 140] on select "I am not flexible, keep my selected time 8:00 AM 9:00 AM 10:00 AM 11:00 AM 12:0…" at bounding box center [125, 145] width 114 height 11
click at [161, 159] on select "I am not flexible, keep my selected time 8:00 AM 9:00 AM 10:00 AM 11:00 AM 12:0…" at bounding box center [125, 161] width 114 height 11
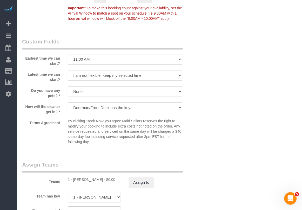
scroll to position [617, 0]
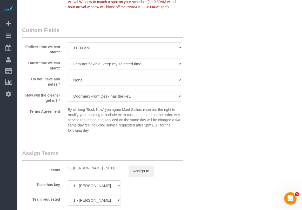
click at [105, 64] on select "I am not flexible, keep my selected time 8:00 AM 9:00 AM 10:00 AM 11:00 AM 12:0…" at bounding box center [125, 63] width 114 height 11
click at [68, 59] on select "I am not flexible, keep my selected time 8:00 AM 9:00 AM 10:00 AM 11:00 AM 12:0…" at bounding box center [125, 63] width 114 height 11
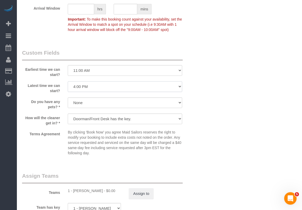
scroll to position [584, 0]
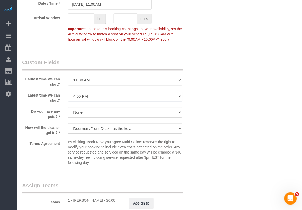
drag, startPoint x: 141, startPoint y: 98, endPoint x: 144, endPoint y: 99, distance: 3.6
click at [142, 99] on select "I am not flexible, keep my selected time 8:00 AM 9:00 AM 10:00 AM 11:00 AM 12:0…" at bounding box center [125, 96] width 114 height 11
select select "number:75"
click at [68, 91] on select "I am not flexible, keep my selected time 8:00 AM 9:00 AM 10:00 AM 11:00 AM 12:0…" at bounding box center [125, 96] width 114 height 11
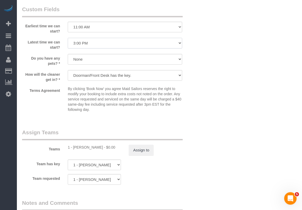
scroll to position [649, 0]
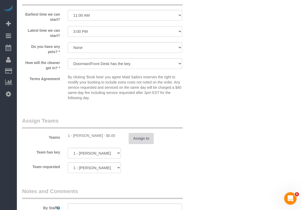
click at [140, 138] on button "Assign to" at bounding box center [141, 138] width 25 height 11
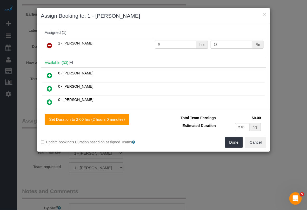
click at [50, 46] on icon at bounding box center [49, 45] width 5 height 6
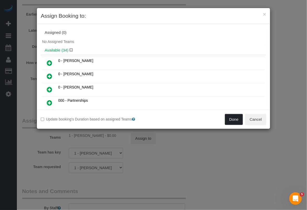
click at [231, 117] on button "Done" at bounding box center [234, 119] width 18 height 11
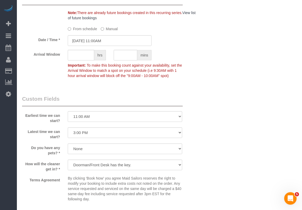
scroll to position [519, 0]
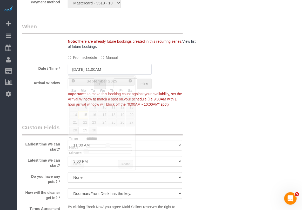
click at [99, 71] on input "09/29/2025 11:00AM" at bounding box center [110, 69] width 84 height 11
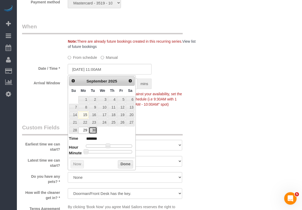
click at [94, 130] on link "30" at bounding box center [93, 130] width 8 height 7
type input "09/30/2025 11:00AM"
click at [124, 164] on button "Done" at bounding box center [125, 164] width 15 height 8
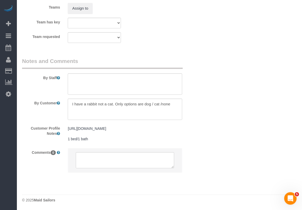
scroll to position [786, 0]
click at [173, 98] on textarea at bounding box center [125, 108] width 114 height 21
drag, startPoint x: 257, startPoint y: 178, endPoint x: 251, endPoint y: 173, distance: 7.5
click at [77, 98] on textarea at bounding box center [125, 108] width 114 height 21
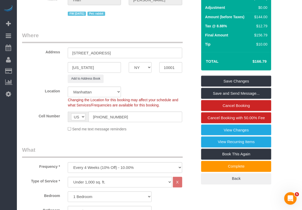
scroll to position [65, 0]
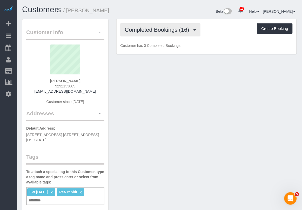
click at [172, 27] on span "Completed Bookings (16)" at bounding box center [158, 29] width 67 height 6
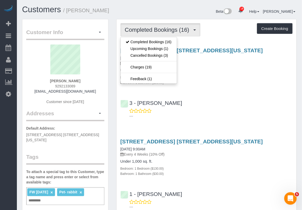
click at [216, 35] on div "Completed Bookings (16) Completed Bookings (16) Upcoming Bookings (1) Cancelled…" at bounding box center [207, 29] width 172 height 13
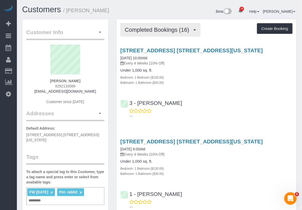
click at [163, 32] on span "Completed Bookings (16)" at bounding box center [158, 29] width 67 height 6
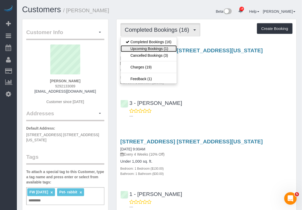
click at [146, 47] on link "Upcoming Bookings (1)" at bounding box center [149, 48] width 56 height 7
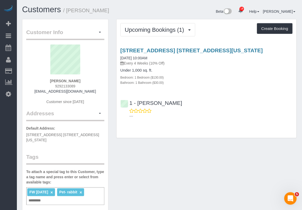
drag, startPoint x: 230, startPoint y: 207, endPoint x: 230, endPoint y: 203, distance: 3.4
click at [230, 207] on div "Customer Info Edit Contact Info Send Message Email Preferences Special Sales Ta…" at bounding box center [159, 205] width 283 height 372
drag, startPoint x: 124, startPoint y: 188, endPoint x: 122, endPoint y: 186, distance: 2.8
click at [124, 188] on div "Customer Info Edit Contact Info Send Message Email Preferences Special Sales Ta…" at bounding box center [159, 205] width 283 height 372
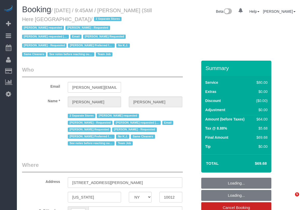
select select "NY"
select select "string:[GEOGRAPHIC_DATA]"
select select "object:592"
select select "string:stripe-pm_1Oyz8t4VGloSiKo71skqOF54"
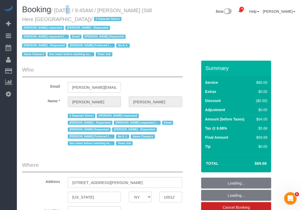
select select "number:89"
select select "number:90"
select select "number:15"
select select "number:5"
select select "object:1577"
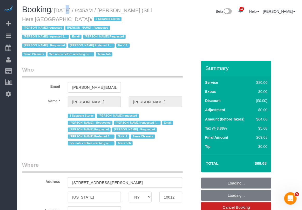
drag, startPoint x: 60, startPoint y: 11, endPoint x: 83, endPoint y: 16, distance: 24.1
click at [83, 16] on small "/ [DATE] / 9:45AM / [PERSON_NAME] (Still Here [GEOGRAPHIC_DATA]) / 2 Separate S…" at bounding box center [87, 33] width 130 height 50
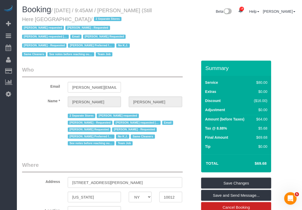
click at [59, 191] on div "[US_STATE] AK AL AR AZ CA CO CT DC DE [GEOGRAPHIC_DATA] [GEOGRAPHIC_DATA] HI IA…" at bounding box center [109, 196] width 183 height 11
drag, startPoint x: 70, startPoint y: 177, endPoint x: 115, endPoint y: 175, distance: 44.7
click at [115, 177] on input "[STREET_ADDRESS][PERSON_NAME]" at bounding box center [125, 182] width 114 height 11
click at [192, 191] on div "[US_STATE] AK AL AR AZ CA CO CT DC DE [GEOGRAPHIC_DATA] [GEOGRAPHIC_DATA] HI IA…" at bounding box center [109, 196] width 183 height 11
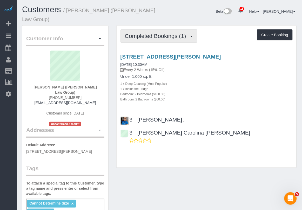
click at [152, 34] on span "Completed Bookings (1)" at bounding box center [157, 36] width 64 height 6
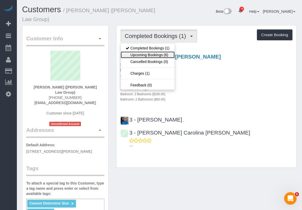
click at [152, 55] on link "Upcoming Bookings (6)" at bounding box center [148, 54] width 54 height 7
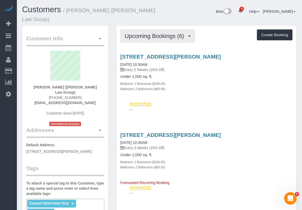
click at [174, 36] on span "Upcoming Bookings (6)" at bounding box center [156, 36] width 62 height 6
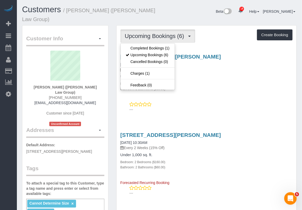
click at [199, 71] on p "Every 2 Weeks (15% Off)" at bounding box center [207, 69] width 172 height 5
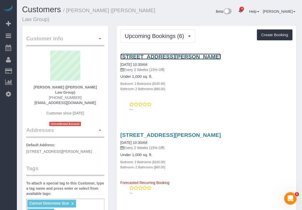
click at [190, 57] on link "[STREET_ADDRESS][PERSON_NAME]" at bounding box center [171, 57] width 101 height 6
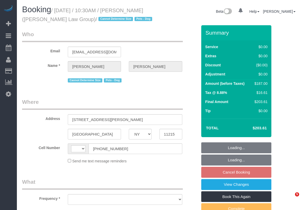
select select "NY"
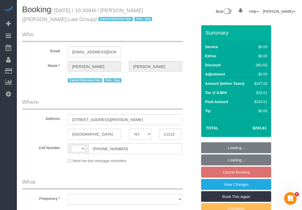
select select "2"
select select "number:89"
select select "number:90"
select select "number:13"
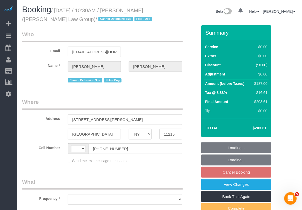
select select "number:7"
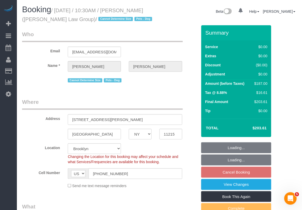
select select "string:[GEOGRAPHIC_DATA]"
select select "string:stripe-pm_1S3igF4VGloSiKo7ii8H05kM"
select select "object:1470"
select select "2"
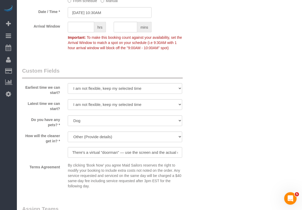
scroll to position [617, 0]
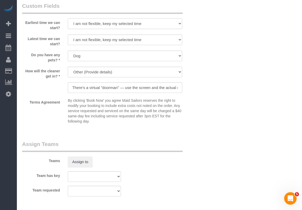
click at [176, 23] on select "I am not flexible, keep my selected time 8:00 AM 9:00 AM 10:00 AM 11:00 AM 12:0…" at bounding box center [125, 23] width 114 height 11
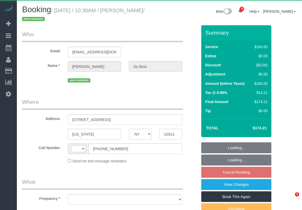
select select "NY"
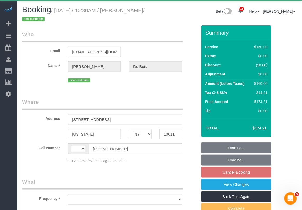
select select "string:[GEOGRAPHIC_DATA]"
select select "object:776"
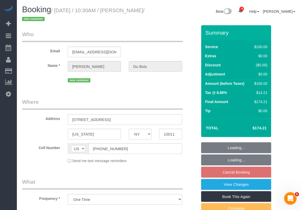
select select "string:stripe-pm_1S7dvo4VGloSiKo7AlM8EF7y"
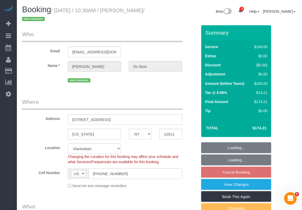
select select "number:59"
select select "number:75"
select select "number:15"
select select "number:5"
select select "object:1491"
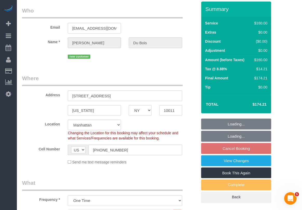
scroll to position [97, 0]
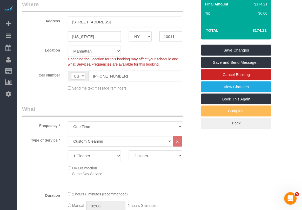
drag, startPoint x: 121, startPoint y: 24, endPoint x: 61, endPoint y: 27, distance: 60.3
click at [61, 27] on div "Address [STREET_ADDRESS]" at bounding box center [109, 14] width 183 height 27
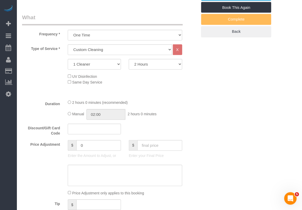
scroll to position [60, 0]
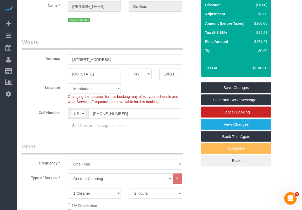
click at [171, 75] on input "10011" at bounding box center [170, 74] width 23 height 11
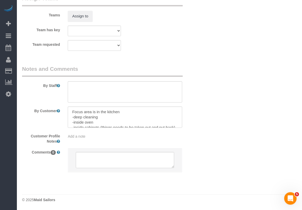
scroll to position [644, 0]
click at [91, 135] on div "Add a note" at bounding box center [125, 135] width 114 height 5
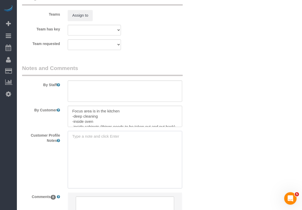
click at [86, 138] on textarea at bounding box center [125, 159] width 114 height 57
paste textarea "2beds/1.5 baths [URL][DOMAIN_NAME]?"
type textarea "2beds/1.5 baths [URL][DOMAIN_NAME]?"
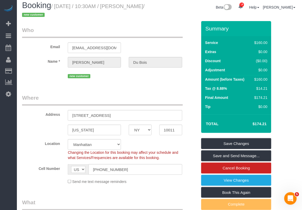
scroll to position [0, 0]
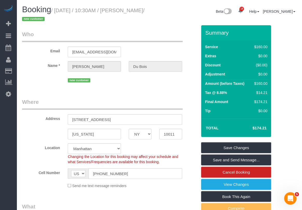
drag, startPoint x: 133, startPoint y: 9, endPoint x: 33, endPoint y: 20, distance: 100.4
click at [33, 20] on small "/ September 17, 2025 / 10:30AM / Helen Du Bois / new customer" at bounding box center [83, 15] width 123 height 15
copy small "Helen Du Bois"
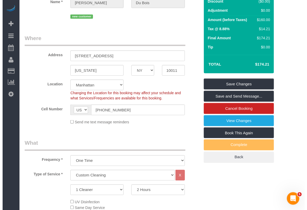
scroll to position [63, 0]
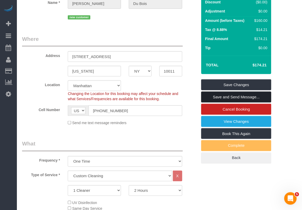
click at [221, 97] on link "Save and Send Message..." at bounding box center [236, 96] width 70 height 11
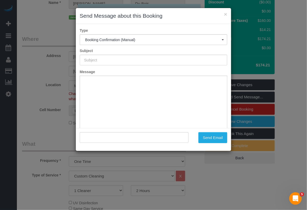
scroll to position [0, 0]
type input "Cleaning Confirmed for 09/17/2025 at 10:30am"
type input ""Helen Du Bois" <hwdub36@gmail.com>"
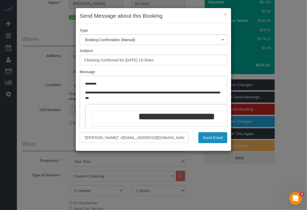
drag, startPoint x: 215, startPoint y: 139, endPoint x: 216, endPoint y: 136, distance: 3.2
click at [215, 139] on button "Send Email" at bounding box center [212, 137] width 29 height 11
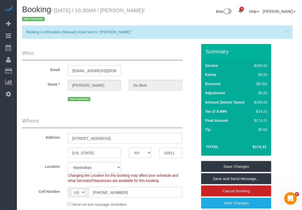
click at [136, 12] on small "/ September 17, 2025 / 10:30AM / Helen Du Bois / new customer" at bounding box center [83, 15] width 123 height 15
drag, startPoint x: 134, startPoint y: 10, endPoint x: 32, endPoint y: 20, distance: 102.5
click at [32, 20] on small "/ September 17, 2025 / 10:30AM / Helen Du Bois / new customer" at bounding box center [83, 15] width 123 height 15
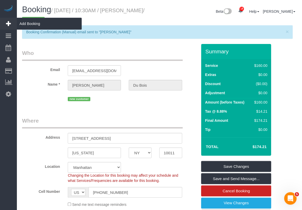
copy small "Helen Du Bois"
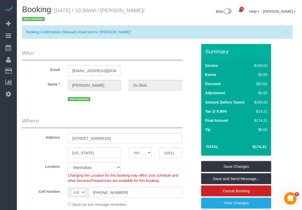
click at [30, 180] on div "Location Manhattan Austin Boston Bronx Brooklyn Charlotte Denver New Jersey Por…" at bounding box center [109, 172] width 183 height 21
click at [29, 172] on div "Location Manhattan Austin Boston Bronx Brooklyn Charlotte Denver New Jersey Por…" at bounding box center [109, 172] width 183 height 21
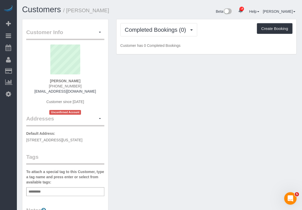
click at [69, 188] on div "Add a tag" at bounding box center [65, 191] width 78 height 9
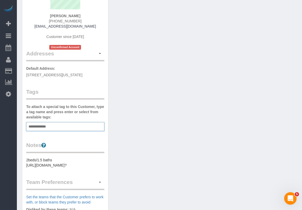
drag, startPoint x: 50, startPoint y: 126, endPoint x: 47, endPoint y: 126, distance: 3.1
click at [43, 126] on div "**********" at bounding box center [65, 126] width 78 height 9
click at [51, 126] on div "**********" at bounding box center [65, 126] width 78 height 9
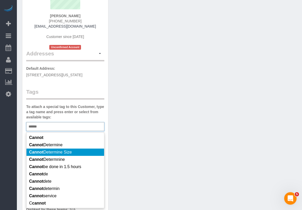
type input "******"
click at [62, 151] on span "Cannot Determine Size" at bounding box center [50, 152] width 43 height 4
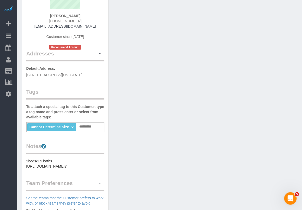
click at [141, 114] on div "Customer Info Edit Contact Info Send Message Email Preferences Special Sales Ta…" at bounding box center [159, 133] width 283 height 359
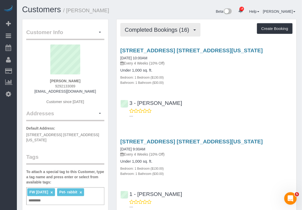
click at [179, 25] on button "Completed Bookings (16)" at bounding box center [161, 29] width 80 height 13
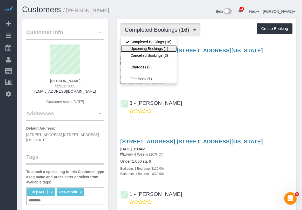
click at [156, 46] on link "Upcoming Bookings (1)" at bounding box center [149, 48] width 56 height 7
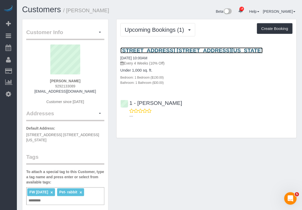
click at [164, 49] on link "[STREET_ADDRESS] [STREET_ADDRESS][US_STATE]" at bounding box center [192, 50] width 143 height 6
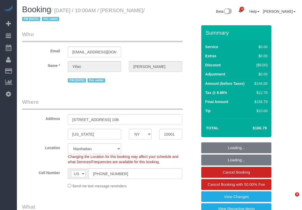
select select "NY"
select select "1"
select select "spot1"
select select "number:89"
select select "number:90"
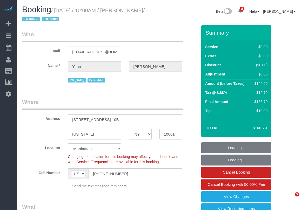
select select "number:15"
select select "number:6"
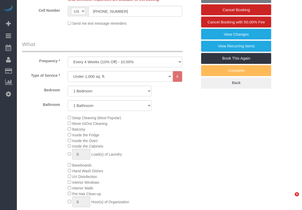
select select "object:1090"
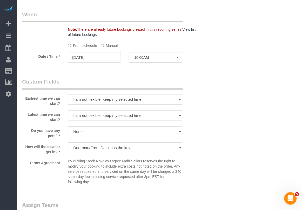
scroll to position [417, 0]
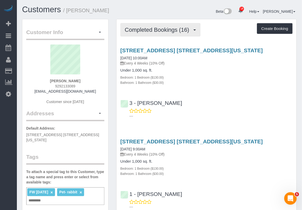
click at [165, 27] on span "Completed Bookings (16)" at bounding box center [158, 29] width 67 height 6
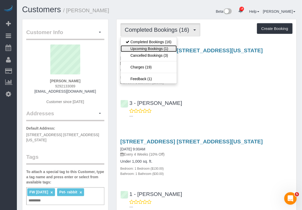
click at [161, 46] on link "Upcoming Bookings (1)" at bounding box center [149, 48] width 56 height 7
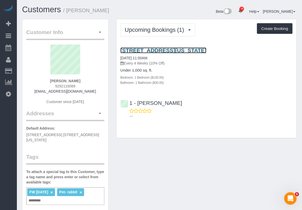
click at [166, 49] on link "620 West 42nd Street Apt S58d, New York, NY 10001" at bounding box center [164, 50] width 86 height 6
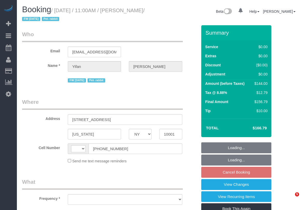
select select "NY"
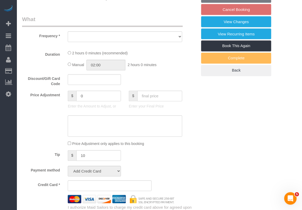
select select "string:[GEOGRAPHIC_DATA]"
select select "object:788"
select select "string:stripe-pm_1PSAjF4VGloSiKo7RDmlyOAP"
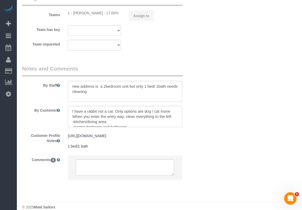
select select "1"
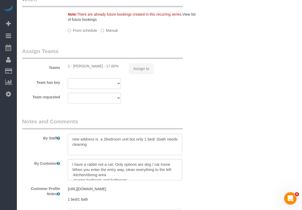
select select "object:901"
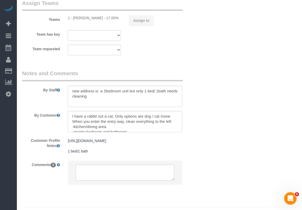
select select "spot4"
select select "number:59"
select select "number:75"
select select "number:15"
select select "number:6"
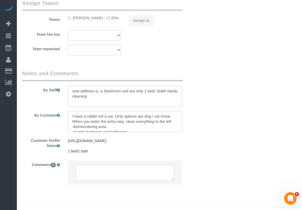
select select "1"
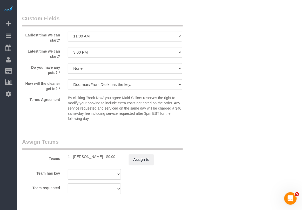
scroll to position [726, 0]
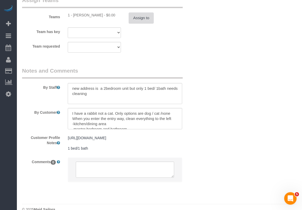
click at [137, 15] on button "Assign to" at bounding box center [141, 17] width 25 height 11
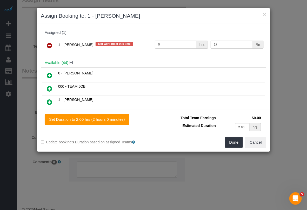
drag, startPoint x: 48, startPoint y: 46, endPoint x: 107, endPoint y: 89, distance: 72.7
click at [49, 47] on icon at bounding box center [49, 45] width 5 height 6
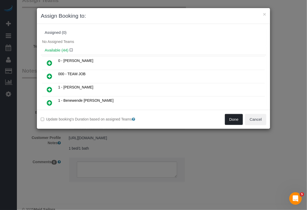
click at [238, 115] on button "Done" at bounding box center [234, 119] width 18 height 11
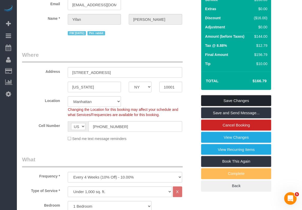
scroll to position [44, 0]
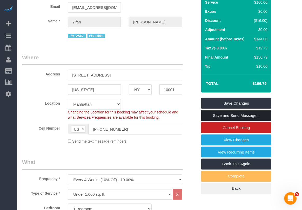
click at [237, 112] on link "Save and Send Message..." at bounding box center [236, 115] width 70 height 11
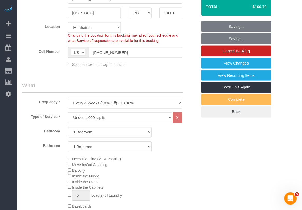
scroll to position [142, 0]
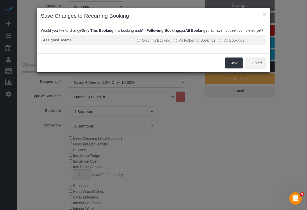
click at [189, 43] on label "All Following Bookings" at bounding box center [195, 40] width 42 height 5
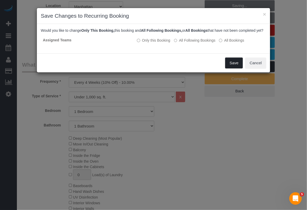
click at [231, 66] on button "Save" at bounding box center [234, 62] width 18 height 11
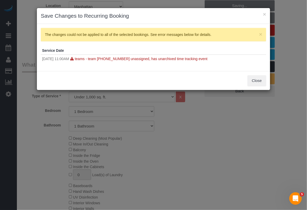
drag, startPoint x: 145, startPoint y: 172, endPoint x: 145, endPoint y: 167, distance: 5.0
click at [145, 172] on div "× Save Changes to Recurring Booking × The changes could not be applied to all o…" at bounding box center [153, 105] width 307 height 210
click at [263, 13] on button "×" at bounding box center [264, 13] width 3 height 5
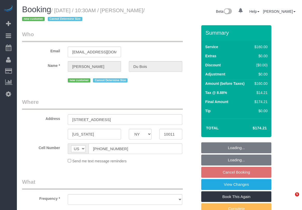
select select "NY"
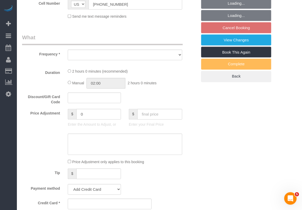
select select "string:stripe-pm_1S7dvo4VGloSiKo7AlM8EF7y"
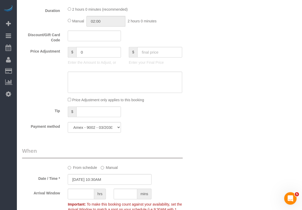
select select "object:800"
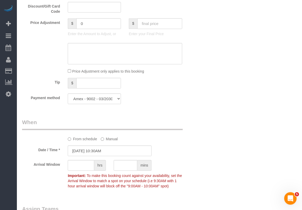
select select "number:59"
select select "number:75"
select select "number:15"
select select "number:5"
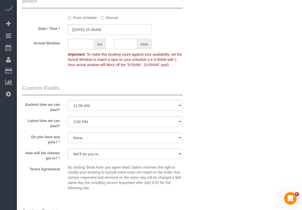
scroll to position [473, 0]
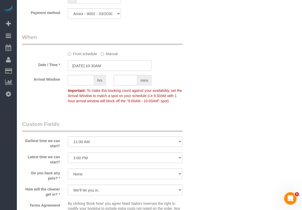
scroll to position [408, 0]
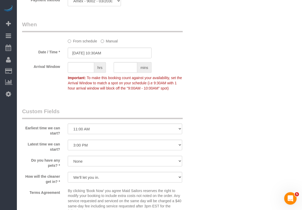
click at [251, 53] on div "Who Email [EMAIL_ADDRESS][DOMAIN_NAME] Name * [PERSON_NAME] Du Bois new custome…" at bounding box center [159, 23] width 275 height 813
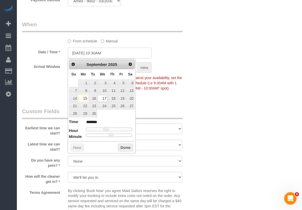
click at [136, 52] on input "[DATE] 10:30AM" at bounding box center [110, 53] width 84 height 11
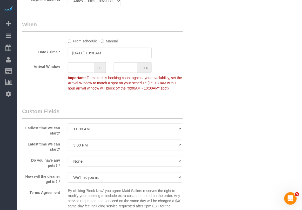
click at [298, 85] on div "Who Email [EMAIL_ADDRESS][DOMAIN_NAME] Name * [PERSON_NAME] Du Bois new custome…" at bounding box center [159, 23] width 283 height 813
click at [207, 182] on div "Who Email [EMAIL_ADDRESS][DOMAIN_NAME] Name * [PERSON_NAME] Du Bois new custome…" at bounding box center [159, 23] width 275 height 813
drag, startPoint x: 225, startPoint y: 191, endPoint x: 223, endPoint y: 186, distance: 4.9
click at [225, 191] on div "Who Email [EMAIL_ADDRESS][DOMAIN_NAME] Name * [PERSON_NAME] Du Bois new custome…" at bounding box center [159, 23] width 275 height 813
drag, startPoint x: 213, startPoint y: 181, endPoint x: 195, endPoint y: 164, distance: 25.0
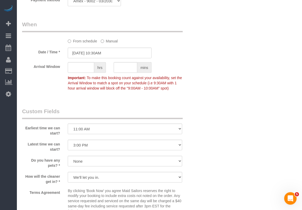
click at [212, 182] on div "Who Email [EMAIL_ADDRESS][DOMAIN_NAME] Name * [PERSON_NAME] Du Bois new custome…" at bounding box center [159, 23] width 275 height 813
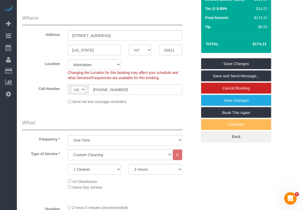
scroll to position [83, 0]
